Goal: Task Accomplishment & Management: Use online tool/utility

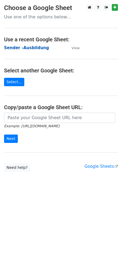
click at [21, 47] on strong "Sender -Ausbildung" at bounding box center [26, 47] width 45 height 5
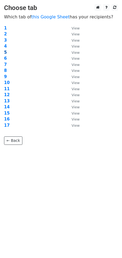
click at [5, 51] on strong "5" at bounding box center [5, 52] width 3 height 5
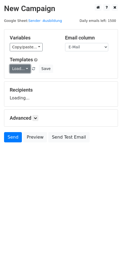
click at [23, 68] on link "Load..." at bounding box center [20, 69] width 21 height 8
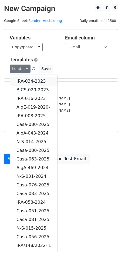
click at [31, 80] on link "IRA-034-2023" at bounding box center [34, 81] width 48 height 9
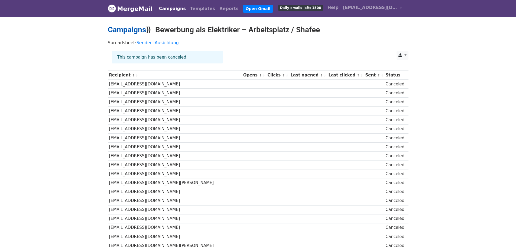
click at [126, 31] on link "Campaigns" at bounding box center [127, 29] width 38 height 9
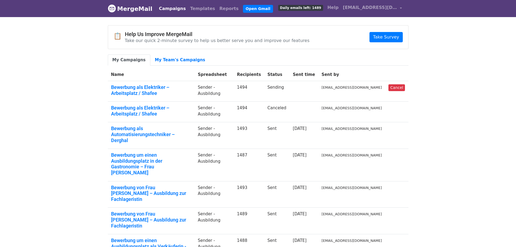
drag, startPoint x: 445, startPoint y: 122, endPoint x: 436, endPoint y: 122, distance: 8.9
click at [445, 122] on body "MergeMail Campaigns Templates Reports Open Gmail Daily emails left: 1489 Help […" at bounding box center [258, 190] width 516 height 381
click at [168, 89] on link "Bewerbung als Elektriker – Arbeitsplatz / Shafee" at bounding box center [151, 90] width 80 height 12
click at [127, 83] on td "Bewerbung als Elektriker – Arbeitsplatz / Shafee" at bounding box center [151, 91] width 87 height 21
click at [127, 86] on link "Bewerbung als Elektriker – Arbeitsplatz / Shafee" at bounding box center [151, 90] width 80 height 12
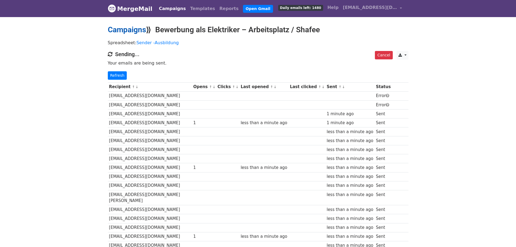
click at [123, 27] on link "Campaigns" at bounding box center [127, 29] width 38 height 9
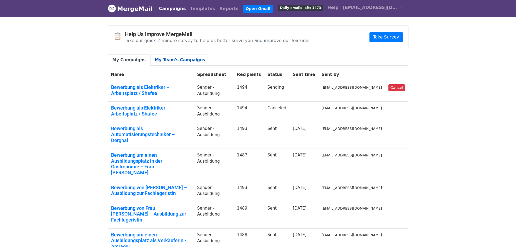
click at [176, 61] on link "My Team's Campaigns" at bounding box center [180, 59] width 60 height 11
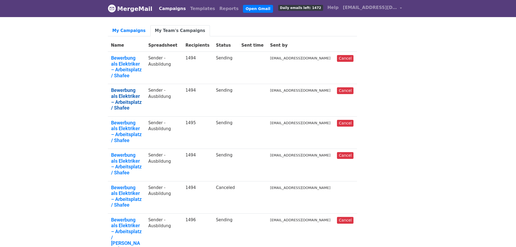
click at [142, 87] on link "Bewerbung als Elektriker – Arbeitsplatz / Shafee" at bounding box center [126, 98] width 31 height 23
